Goal: Find specific page/section: Find specific page/section

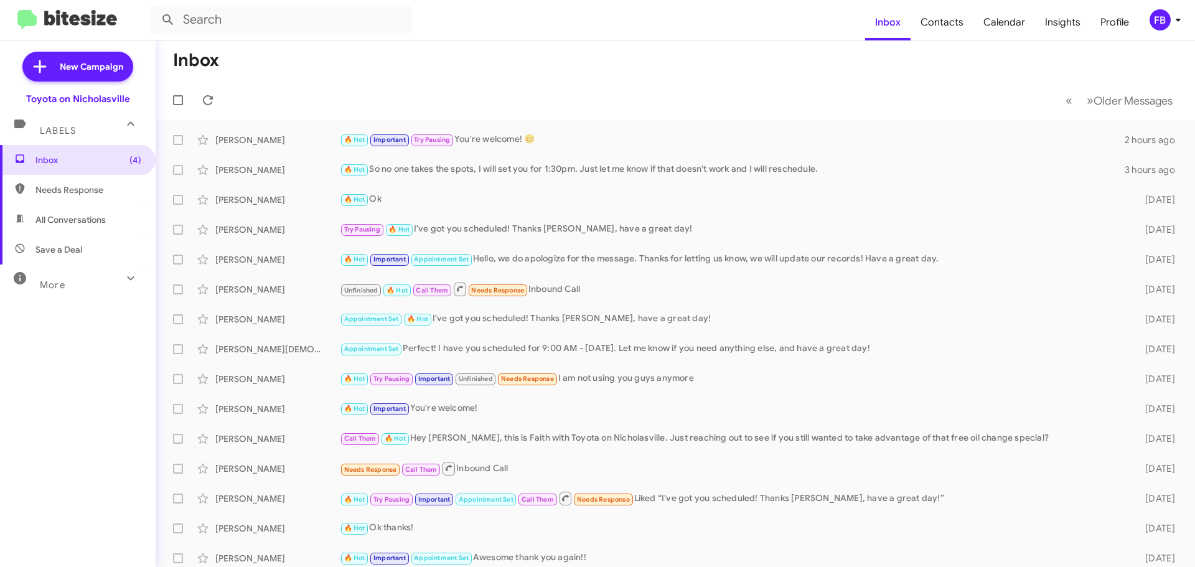
click at [80, 221] on span "All Conversations" at bounding box center [70, 219] width 70 height 12
type input "in:all-conversations"
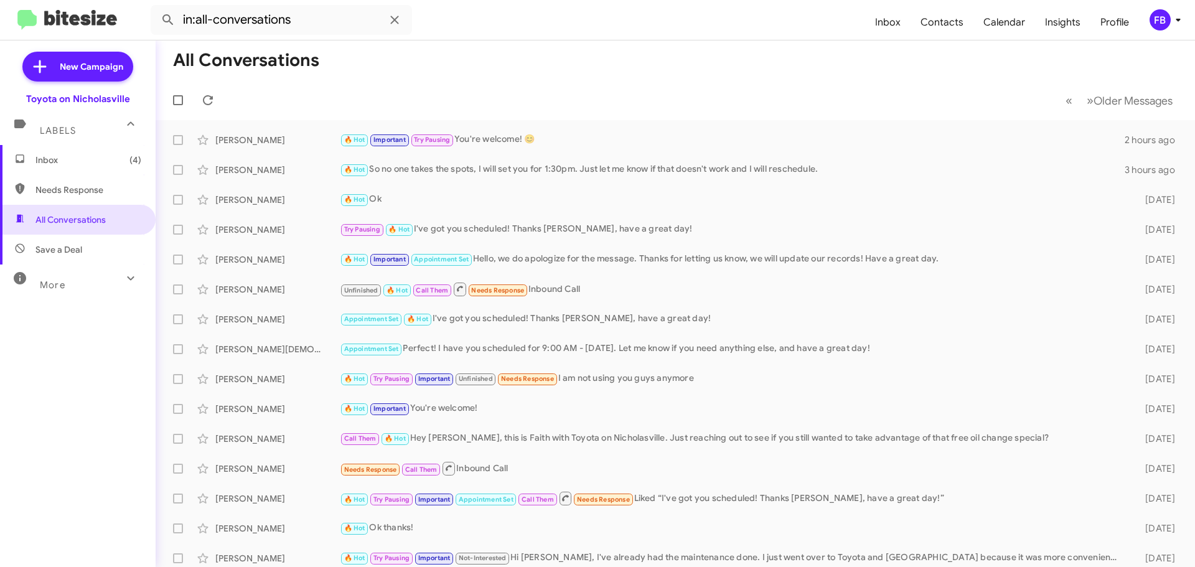
click at [105, 164] on span "Inbox (4)" at bounding box center [88, 160] width 106 height 12
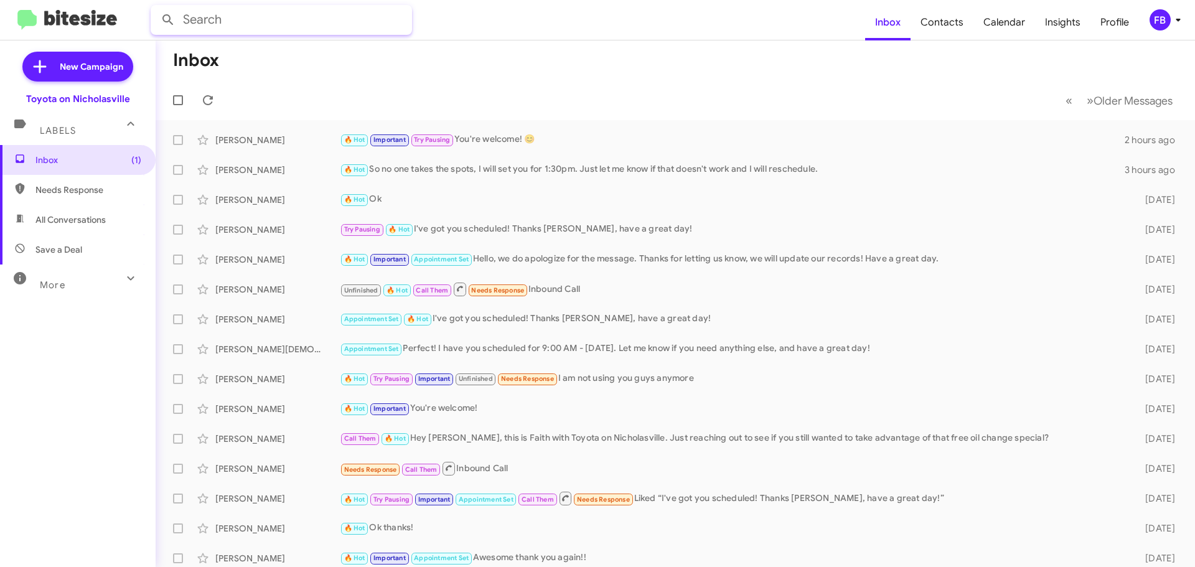
click at [259, 16] on input "text" at bounding box center [281, 20] width 261 height 30
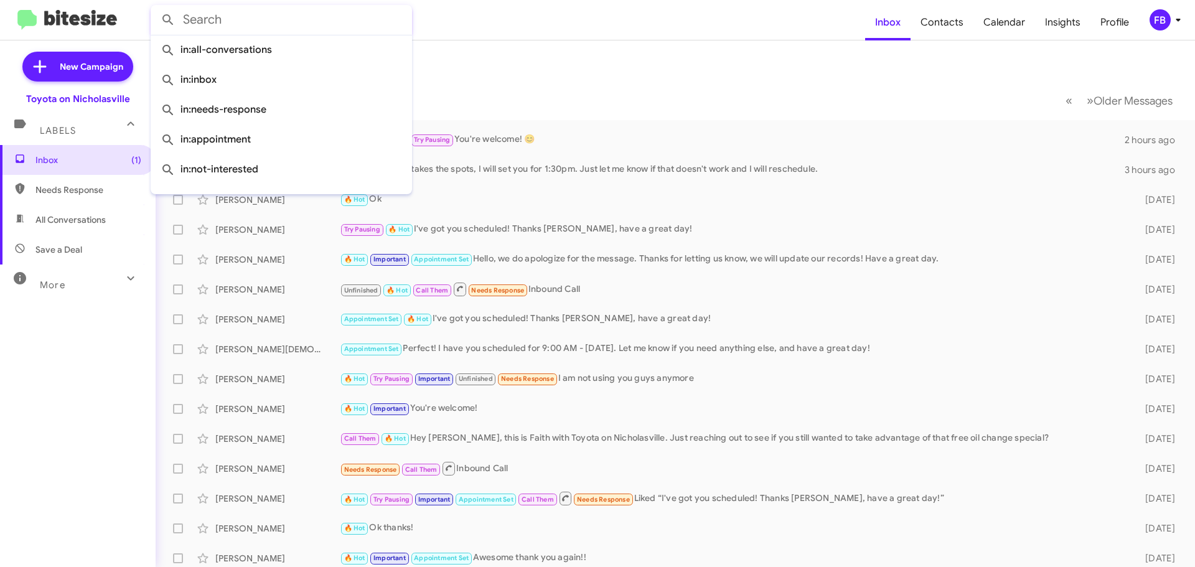
paste input "[PERSON_NAME]"
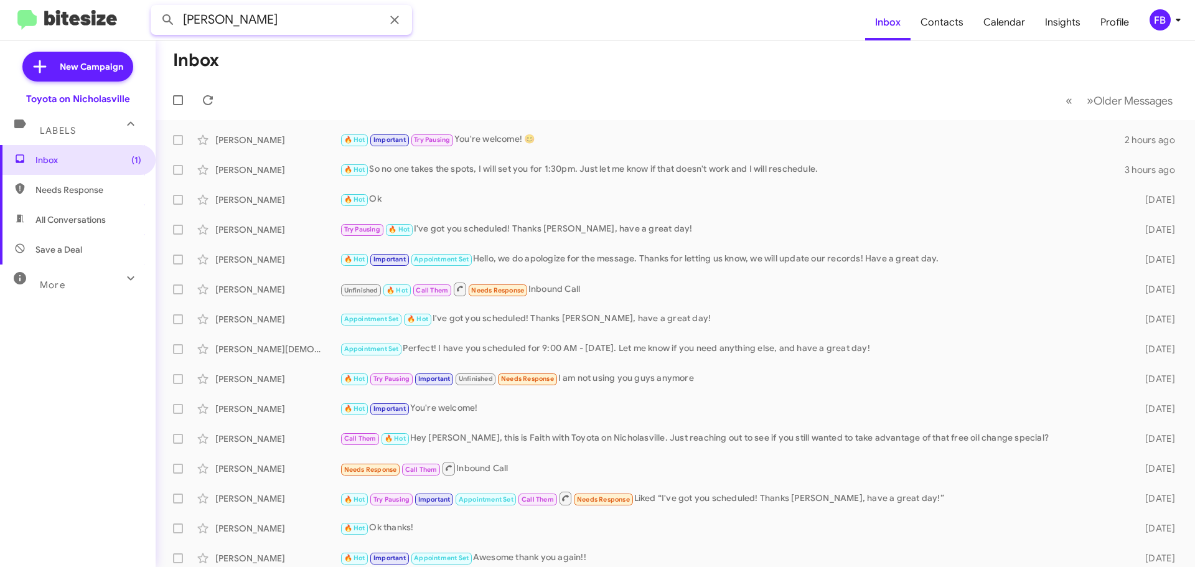
type input "[PERSON_NAME]"
click at [156, 7] on button at bounding box center [168, 19] width 25 height 25
